Goal: Find specific page/section: Find specific page/section

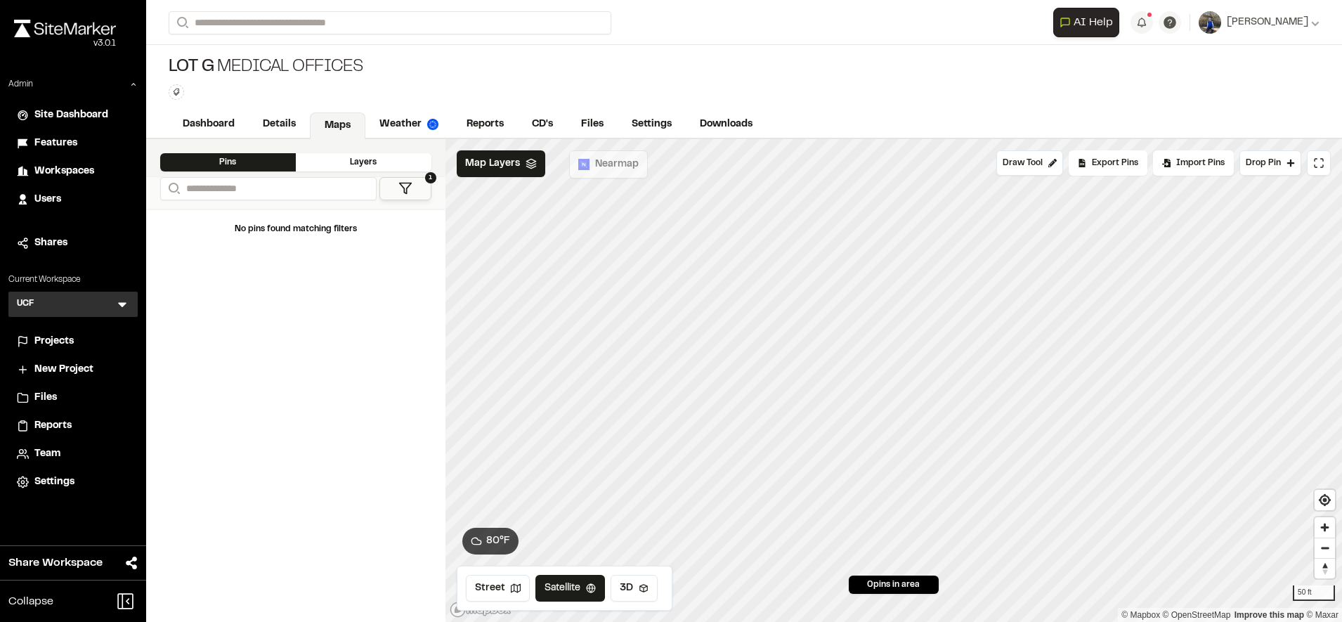
click at [66, 339] on span "Projects" at bounding box center [53, 341] width 39 height 15
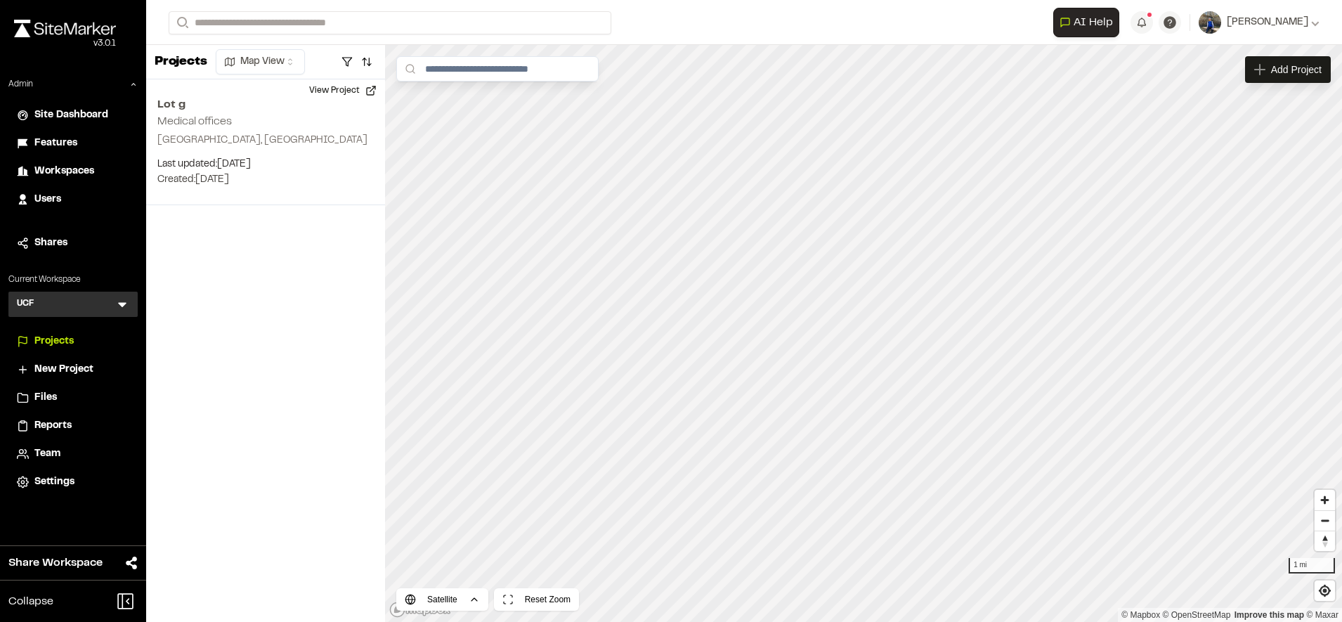
click at [78, 196] on div "Users" at bounding box center [81, 199] width 95 height 15
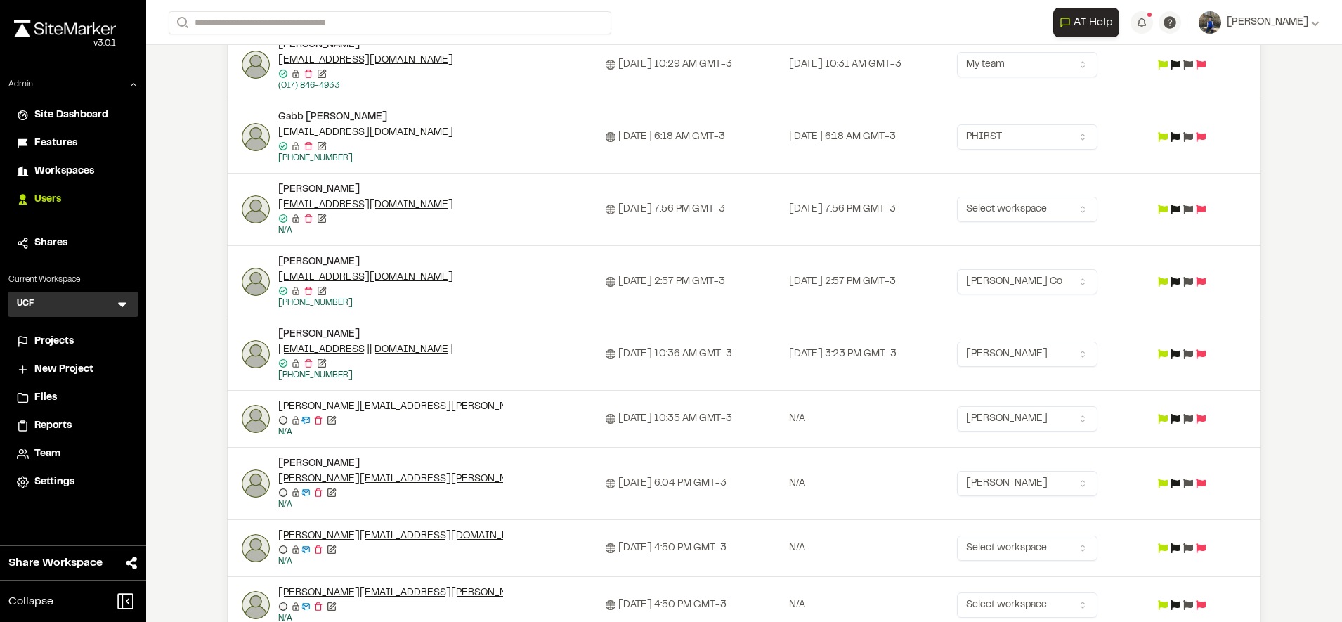
scroll to position [238, 0]
